Goal: Task Accomplishment & Management: Complete application form

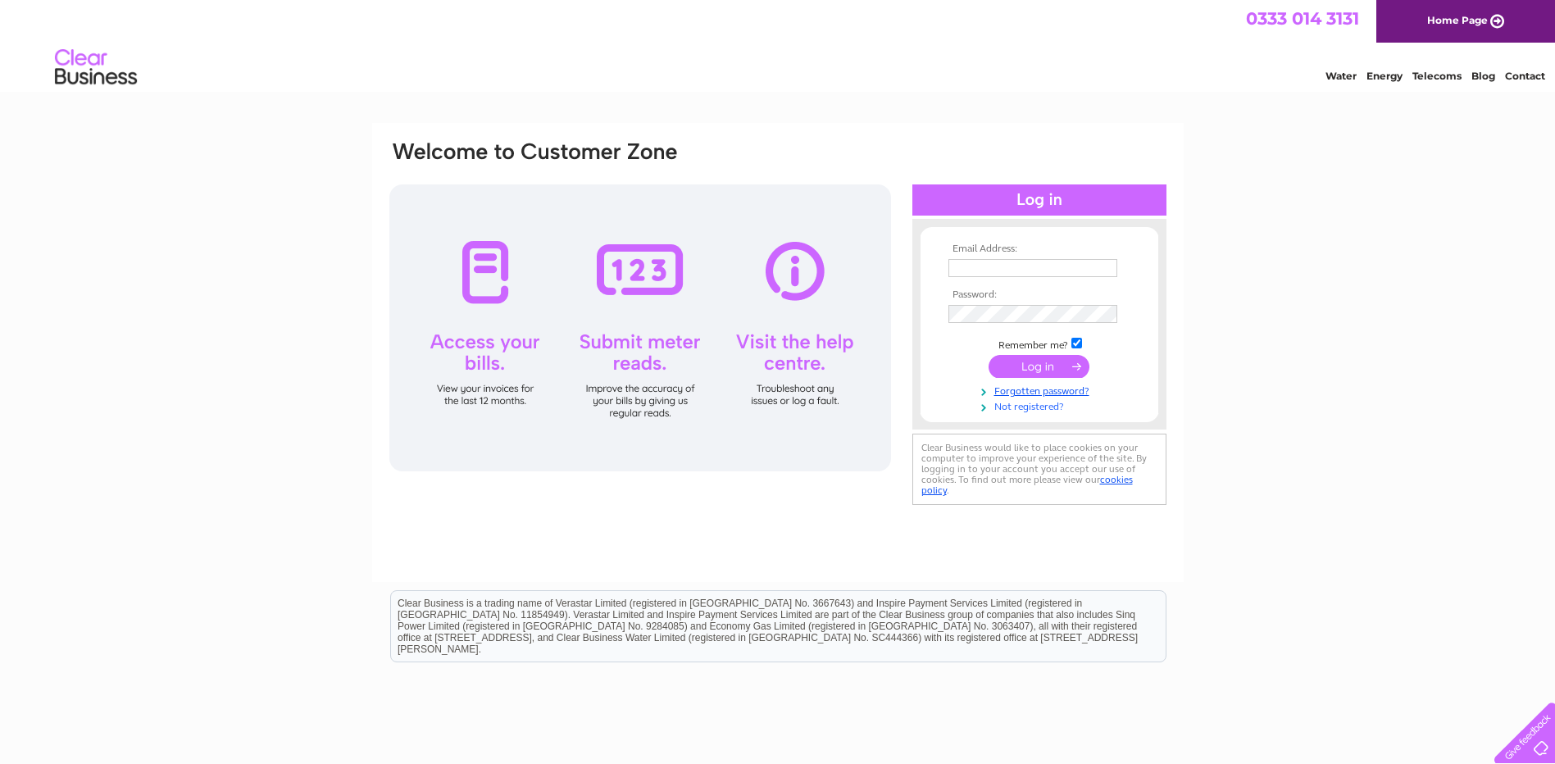
click at [1026, 407] on link "Not registered?" at bounding box center [1041, 406] width 186 height 16
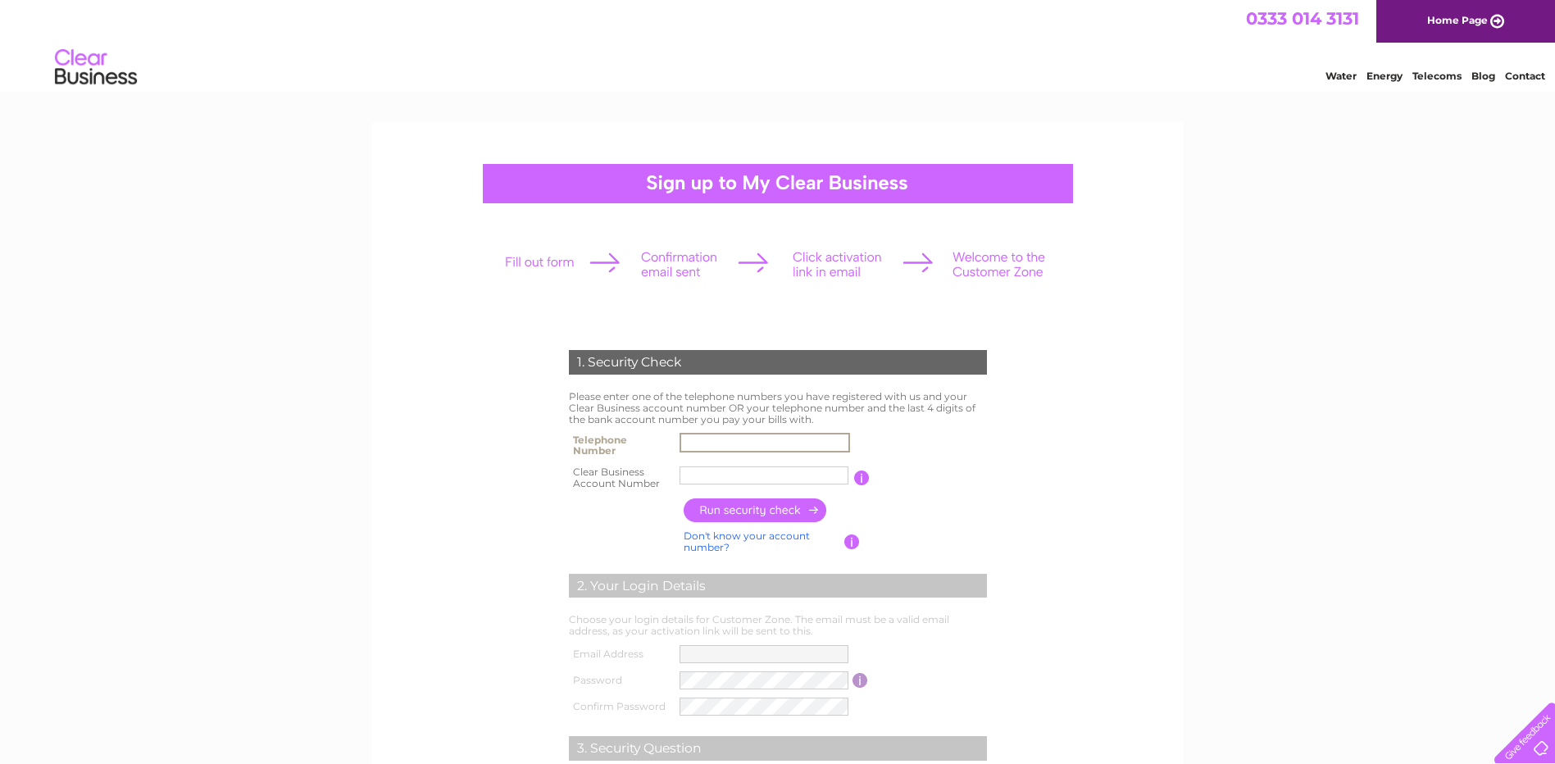
click at [717, 441] on input "text" at bounding box center [765, 443] width 171 height 20
click at [686, 443] on input "text" at bounding box center [765, 443] width 171 height 20
type input "0"
type input "07824153894"
click at [690, 478] on input "text" at bounding box center [765, 476] width 171 height 20
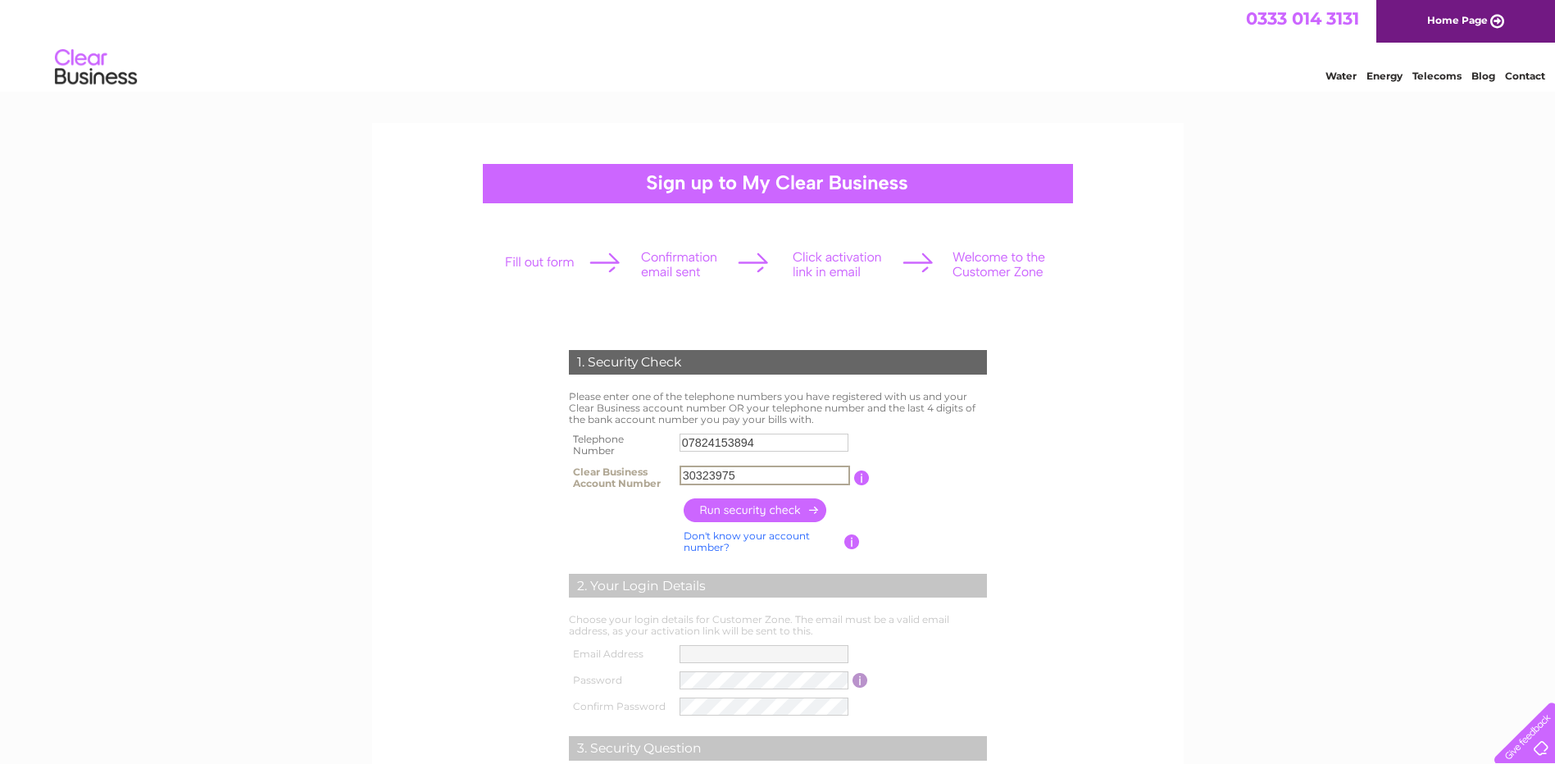
type input "30323975"
click at [727, 513] on input "button" at bounding box center [756, 510] width 144 height 24
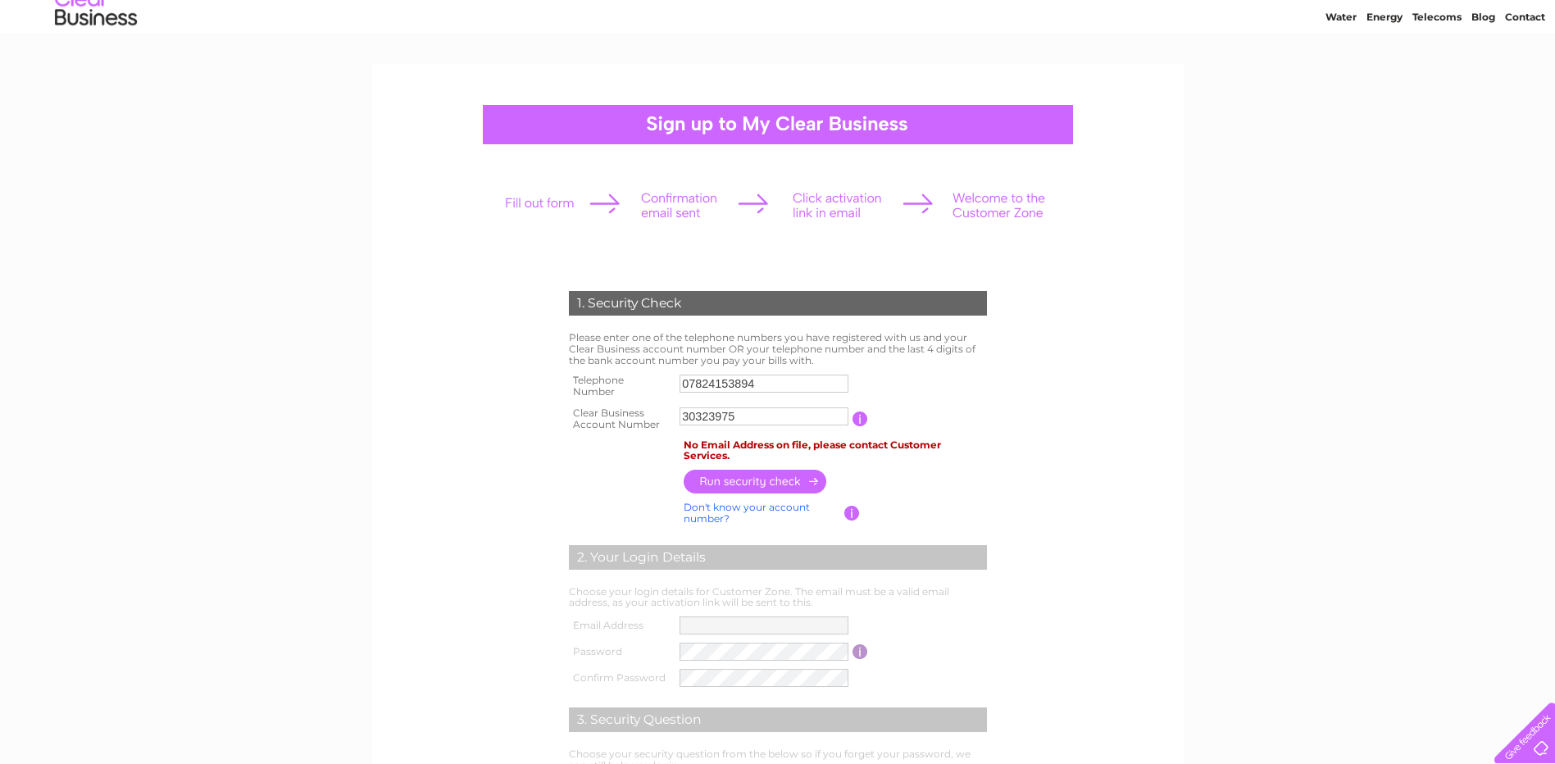
scroll to position [82, 0]
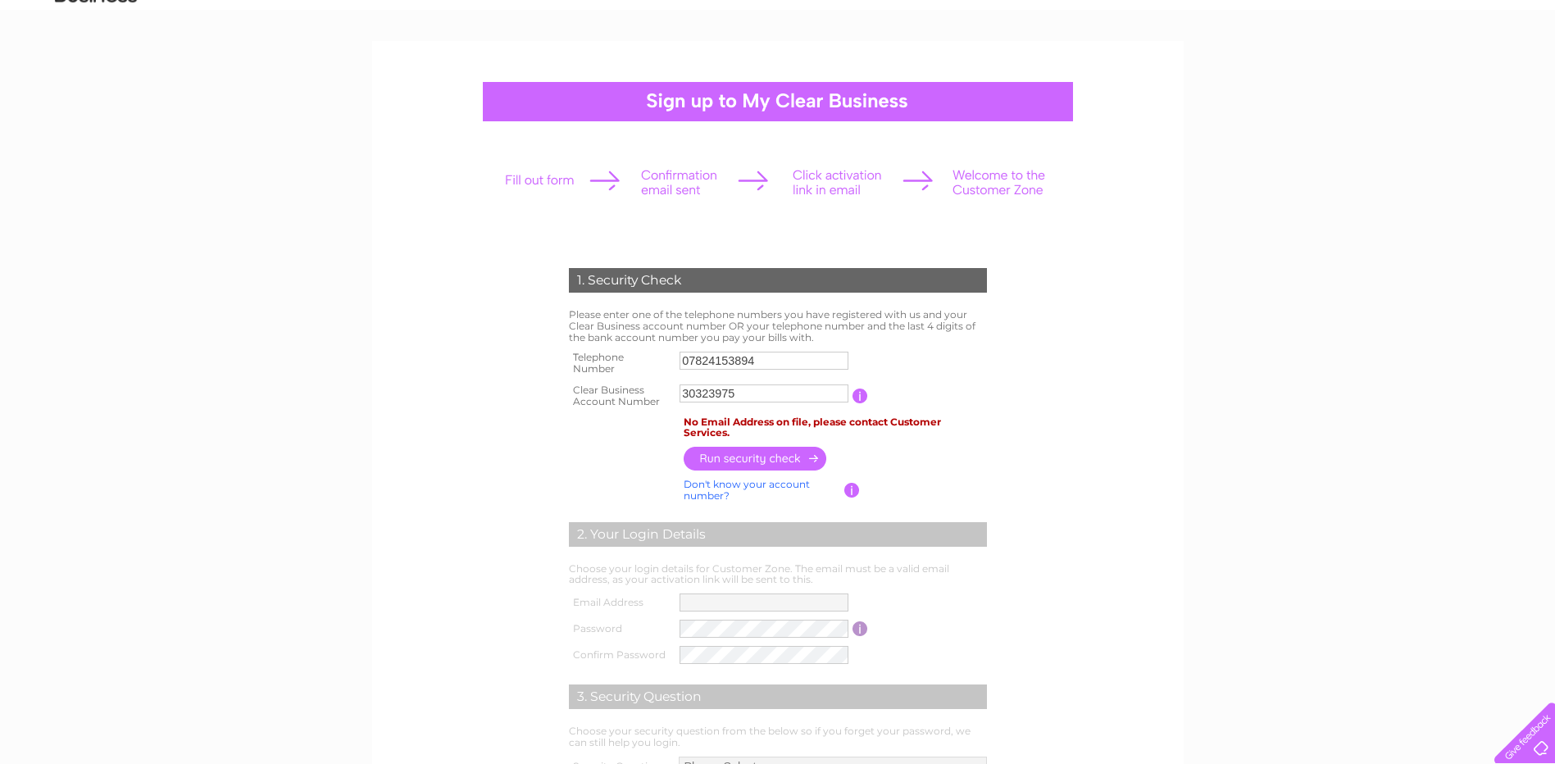
click at [857, 392] on input "button" at bounding box center [861, 396] width 16 height 15
click at [911, 512] on td "2. Your Login Details" at bounding box center [778, 532] width 426 height 53
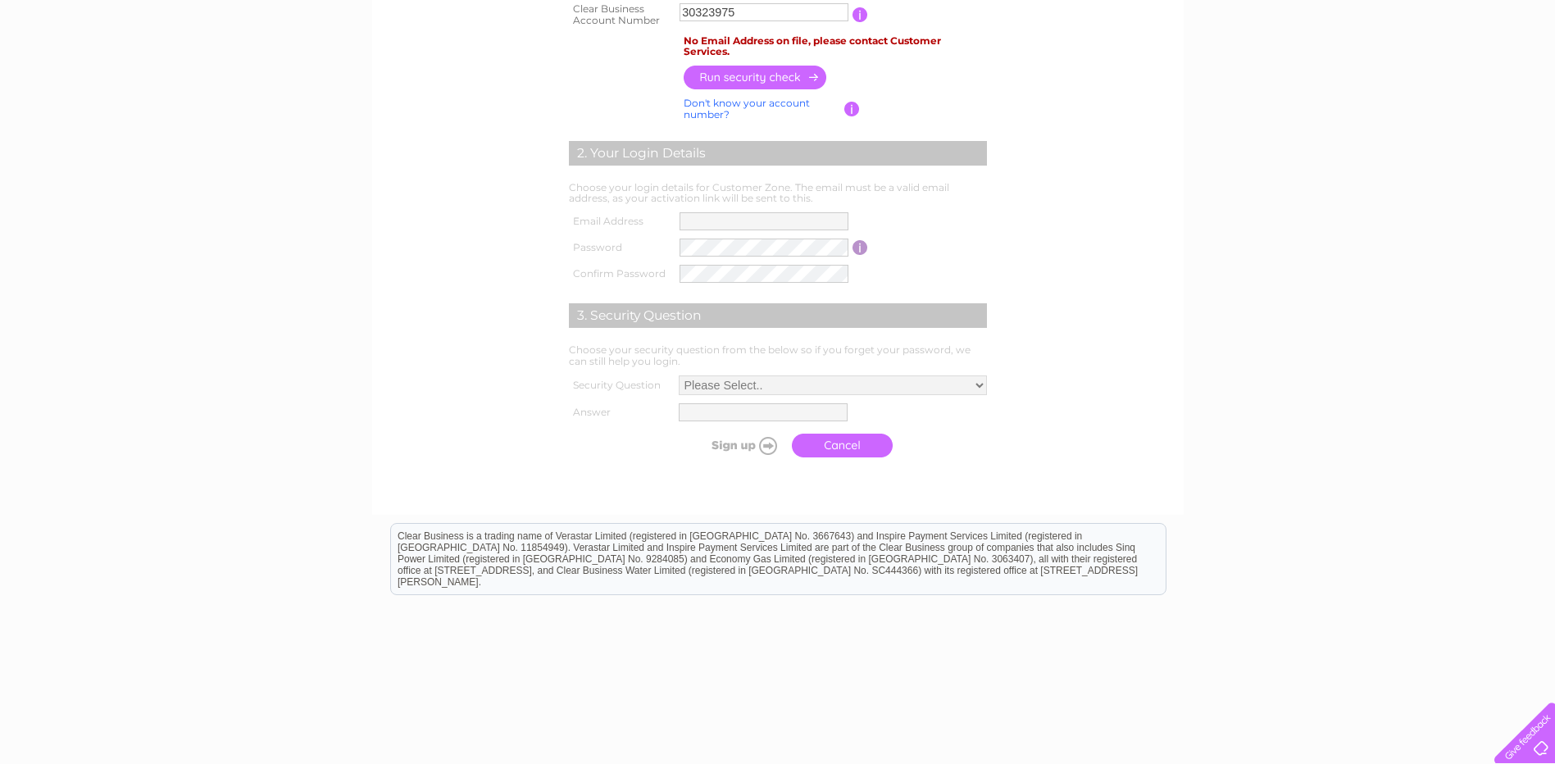
scroll to position [492, 0]
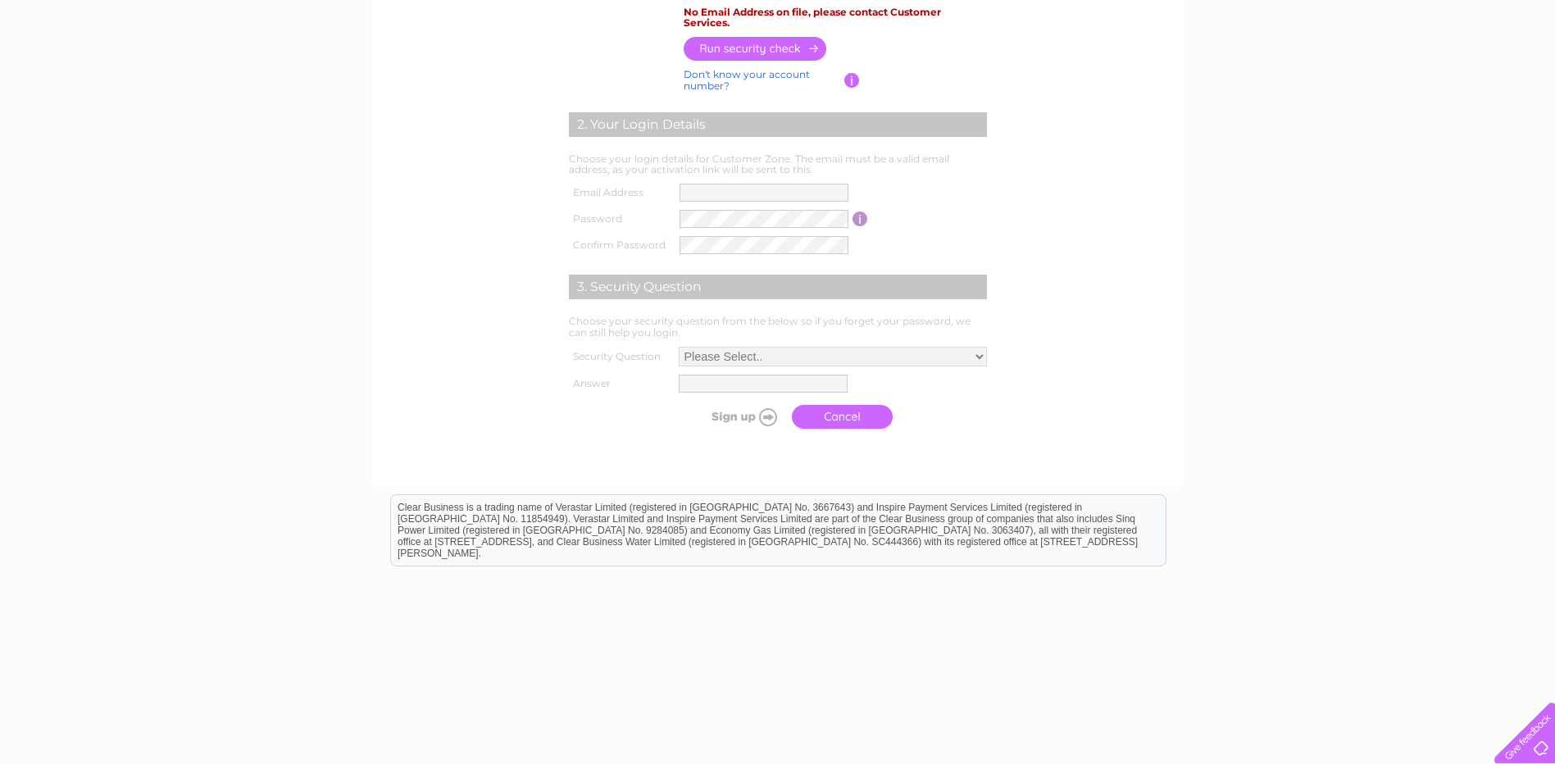
click at [1533, 744] on div at bounding box center [1521, 729] width 67 height 67
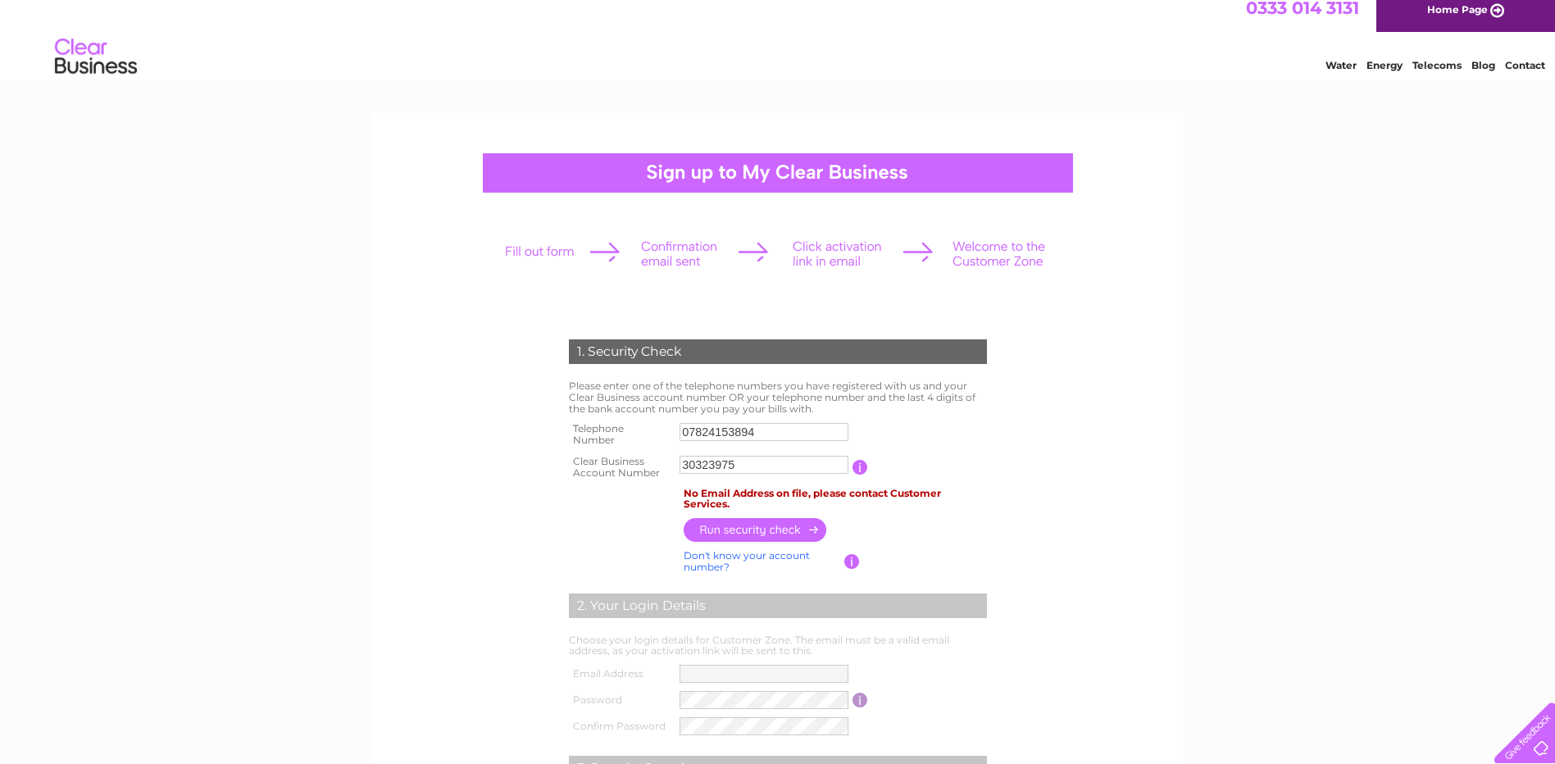
scroll to position [0, 0]
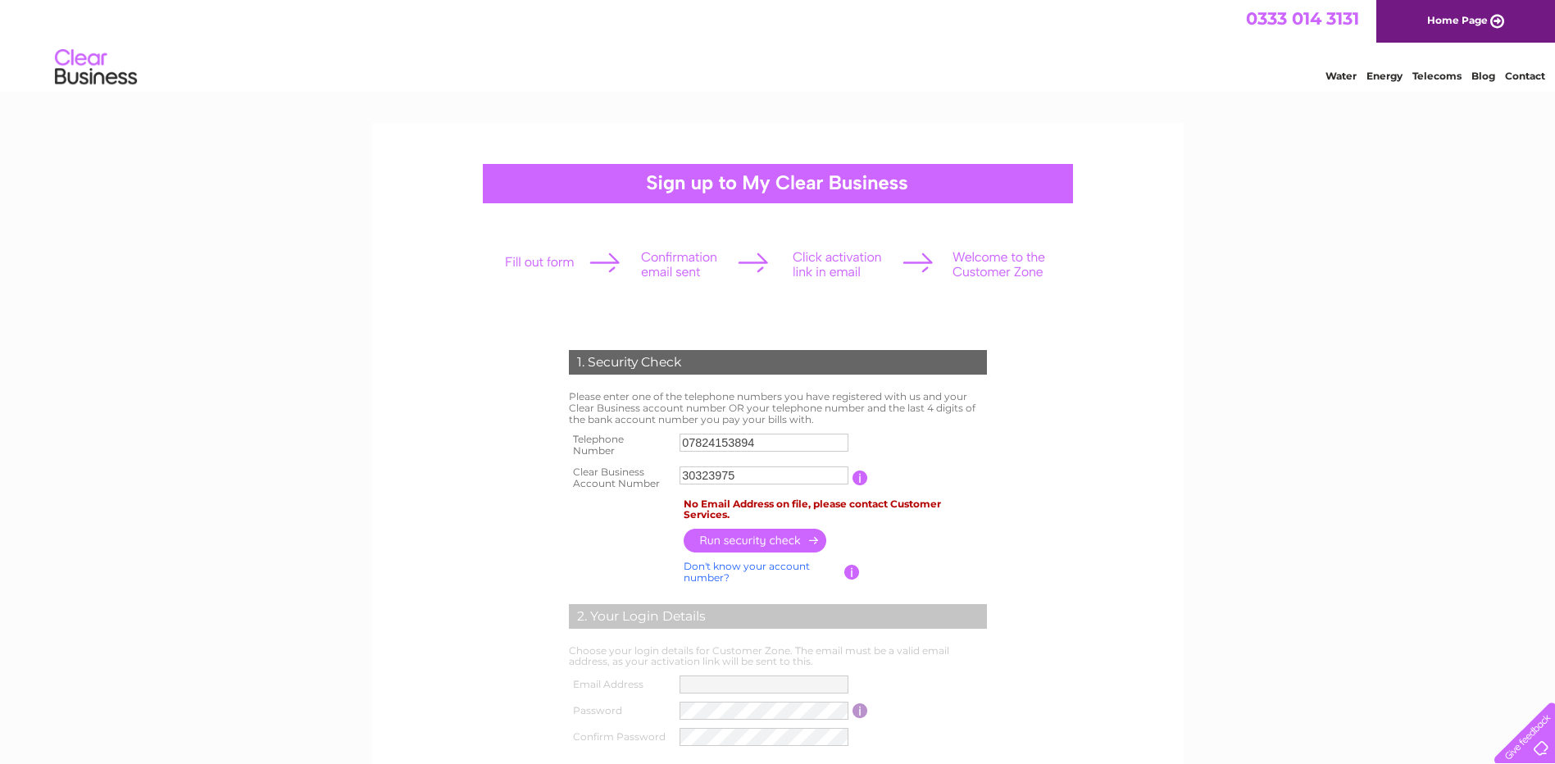
click at [1523, 76] on link "Contact" at bounding box center [1525, 76] width 40 height 12
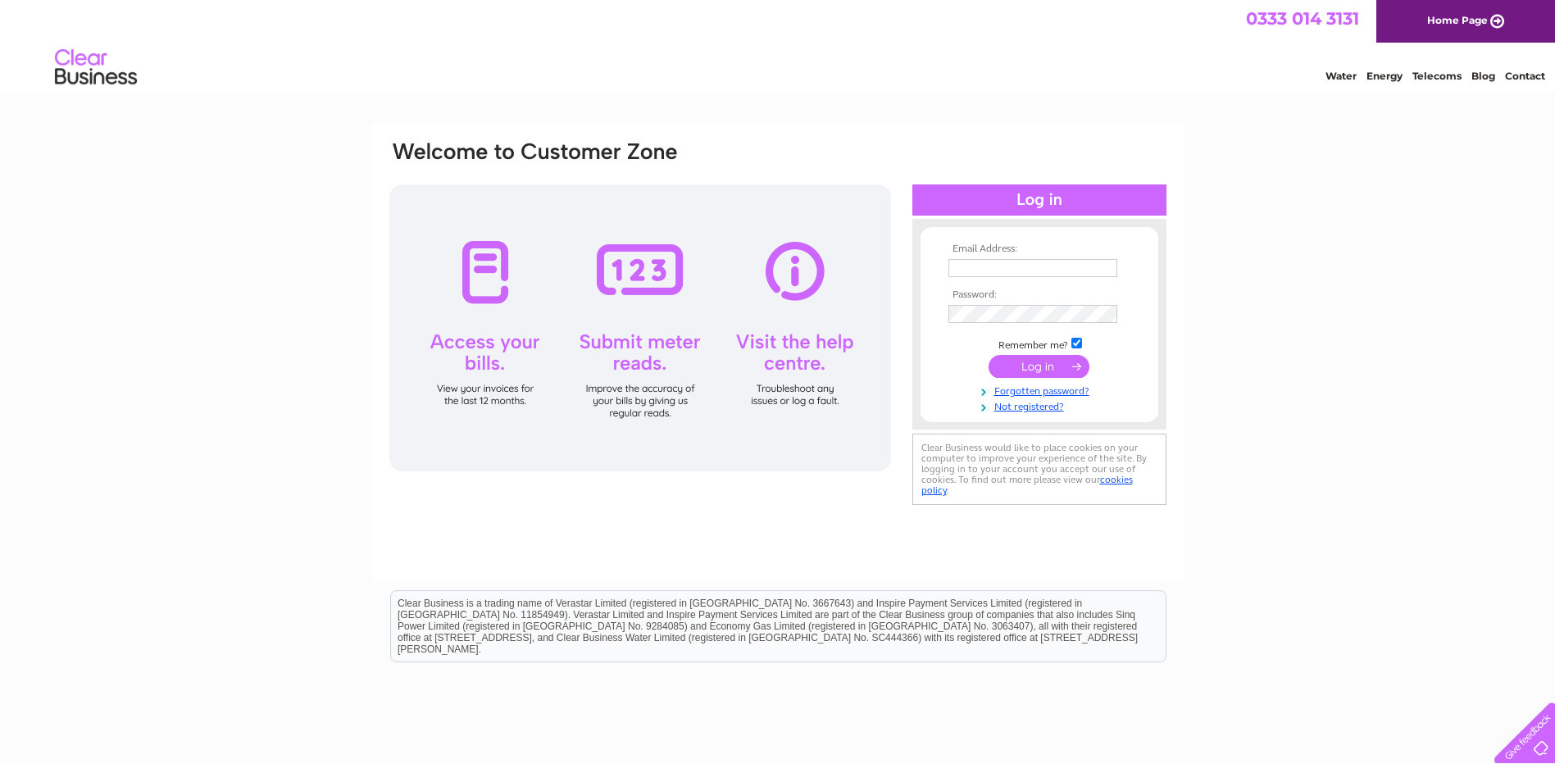
click at [1523, 75] on link "Contact" at bounding box center [1525, 76] width 40 height 12
